Goal: Task Accomplishment & Management: Manage account settings

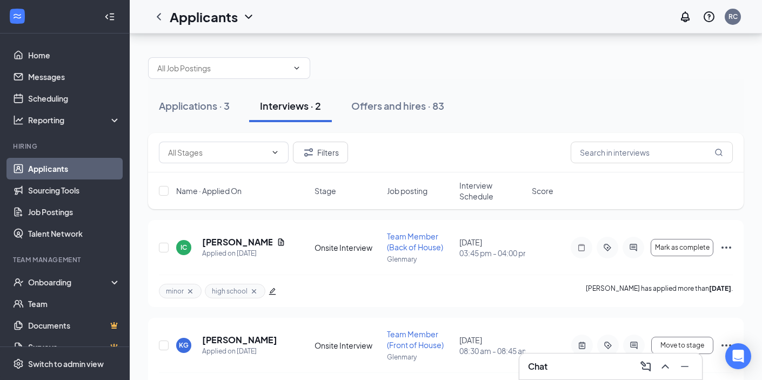
scroll to position [38, 0]
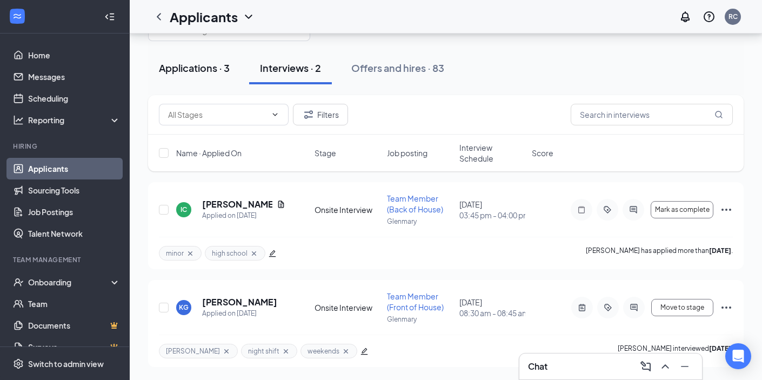
click at [213, 65] on div "Applications · 3" at bounding box center [194, 68] width 71 height 14
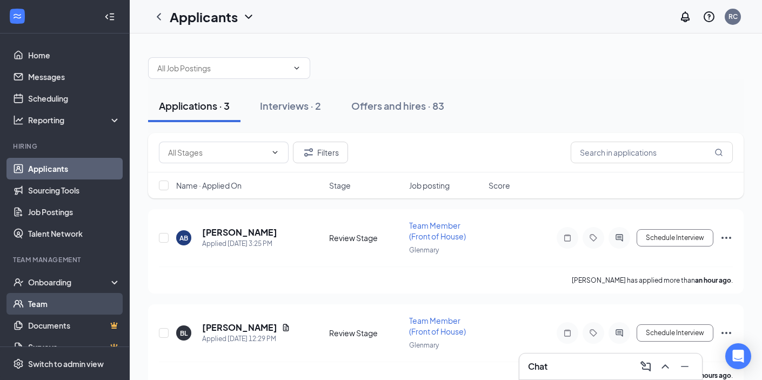
click at [86, 300] on link "Team" at bounding box center [74, 304] width 92 height 22
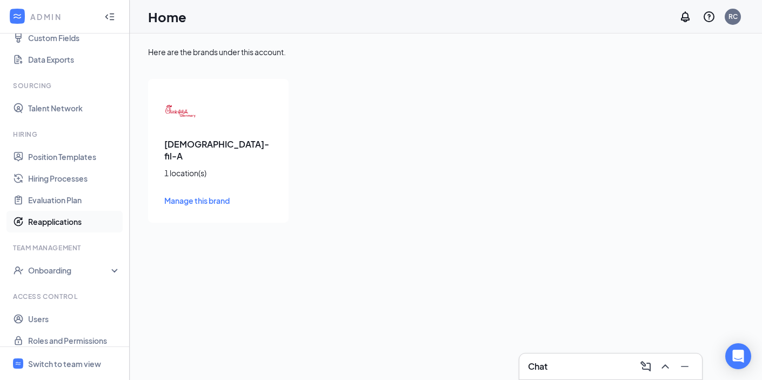
scroll to position [162, 0]
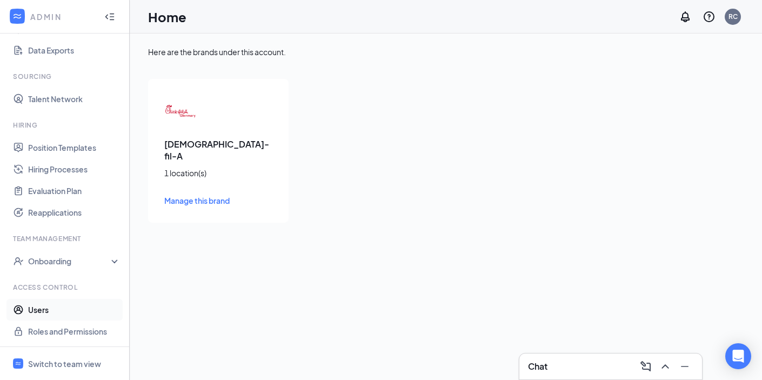
click at [74, 304] on link "Users" at bounding box center [74, 310] width 92 height 22
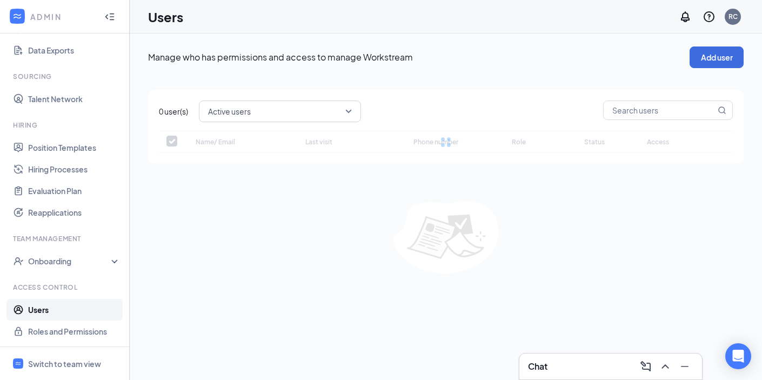
checkbox input "false"
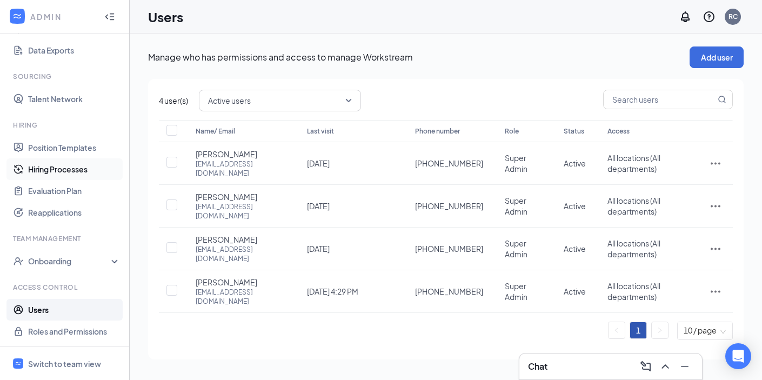
click at [85, 167] on link "Hiring Processes" at bounding box center [74, 169] width 92 height 22
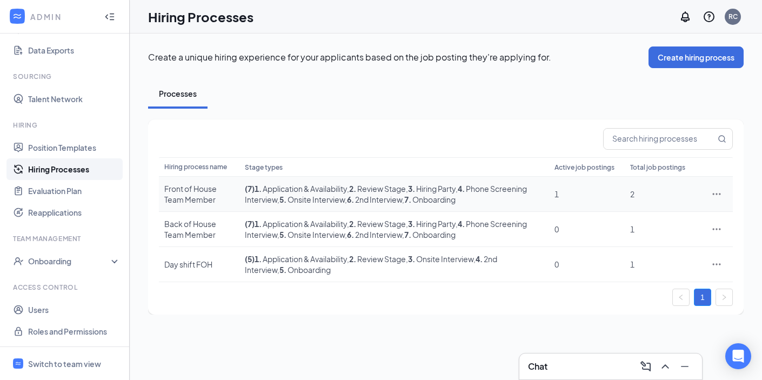
click at [178, 197] on div "Front of House Team Member" at bounding box center [199, 194] width 70 height 22
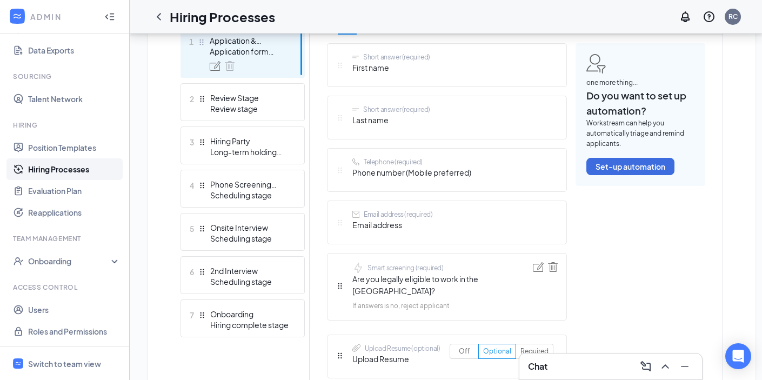
scroll to position [318, 0]
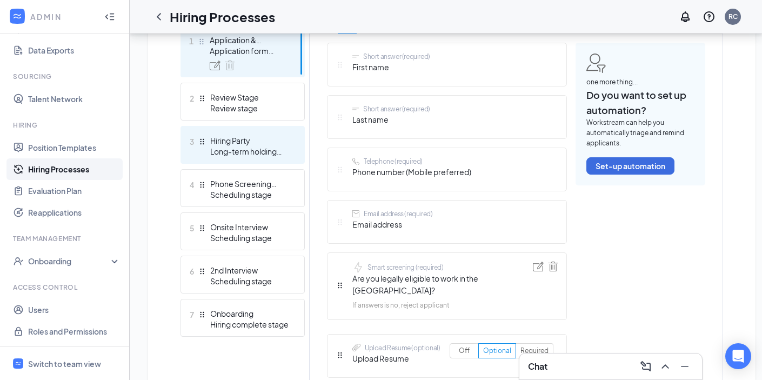
click at [272, 156] on div "Long-term holding stage" at bounding box center [249, 151] width 79 height 11
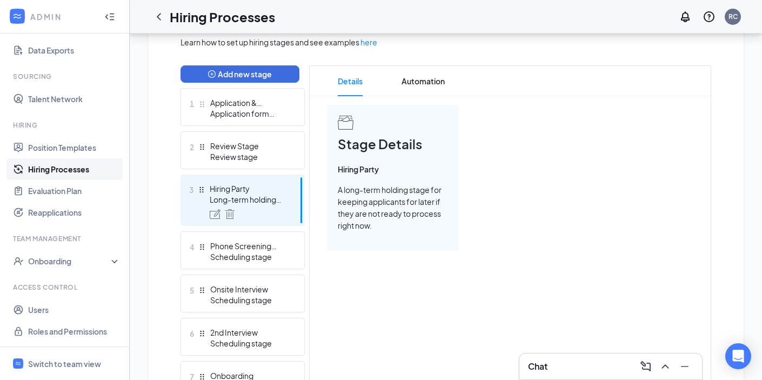
scroll to position [254, 0]
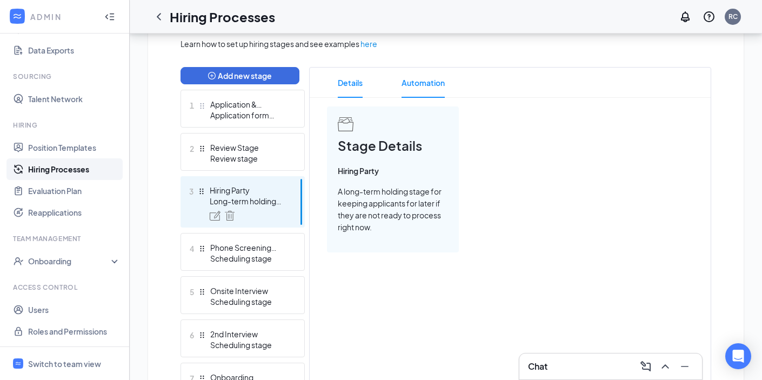
click at [417, 86] on span "Automation" at bounding box center [422, 83] width 43 height 30
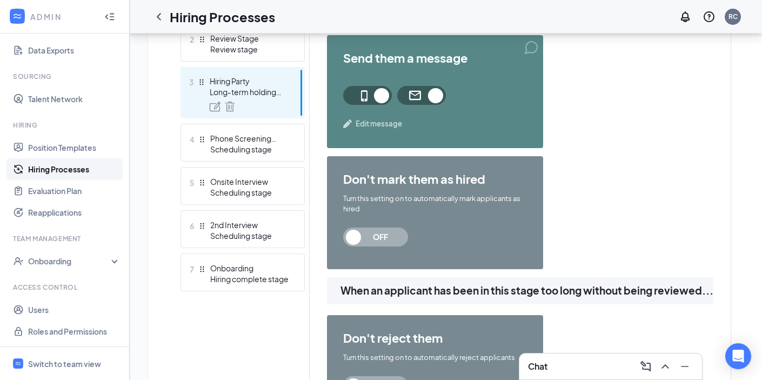
scroll to position [371, 0]
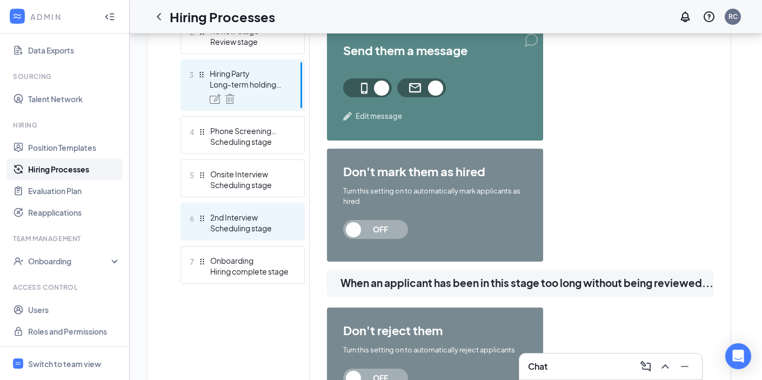
click at [287, 207] on div "6 2nd Interview Scheduling stage" at bounding box center [242, 222] width 124 height 38
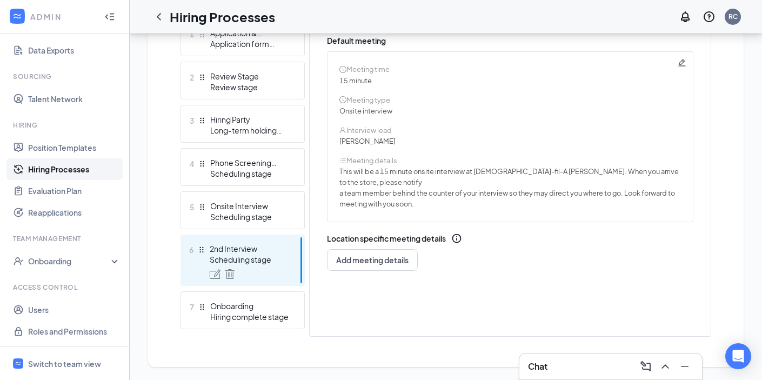
scroll to position [325, 0]
click at [48, 360] on div "Switch to team view" at bounding box center [64, 363] width 73 height 11
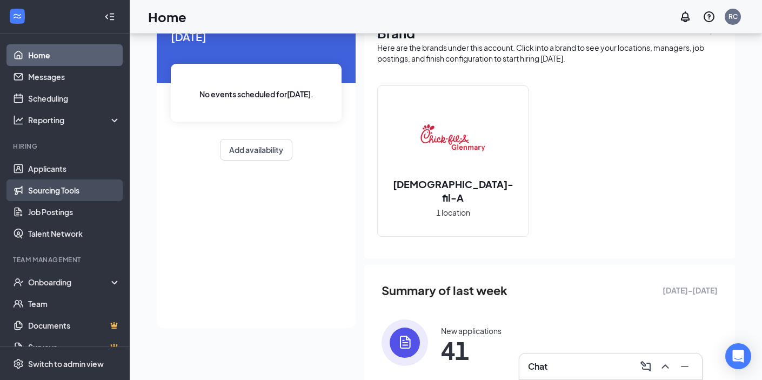
click at [63, 179] on link "Sourcing Tools" at bounding box center [74, 190] width 92 height 22
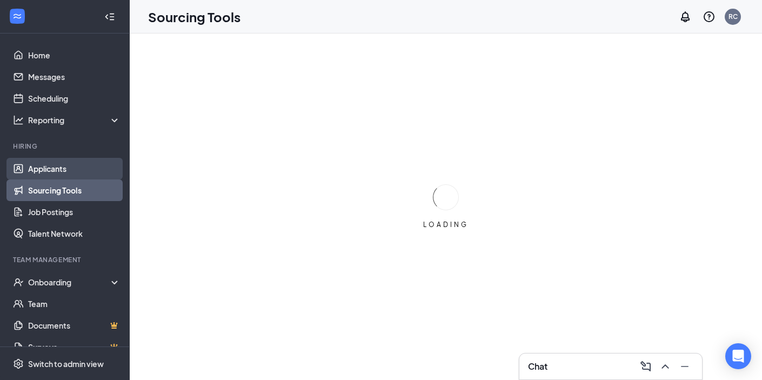
click at [70, 168] on link "Applicants" at bounding box center [74, 169] width 92 height 22
